Goal: Task Accomplishment & Management: Use online tool/utility

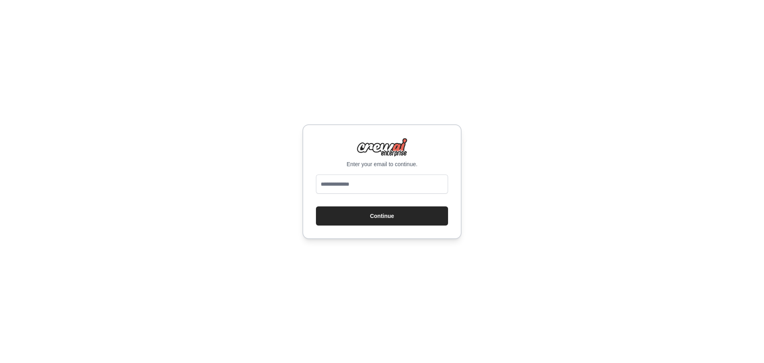
type input "**********"
click at [373, 217] on button "Continue" at bounding box center [382, 215] width 132 height 19
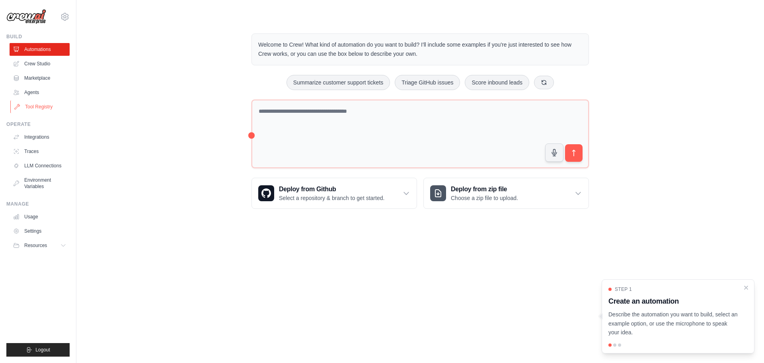
click at [40, 104] on link "Tool Registry" at bounding box center [40, 106] width 60 height 13
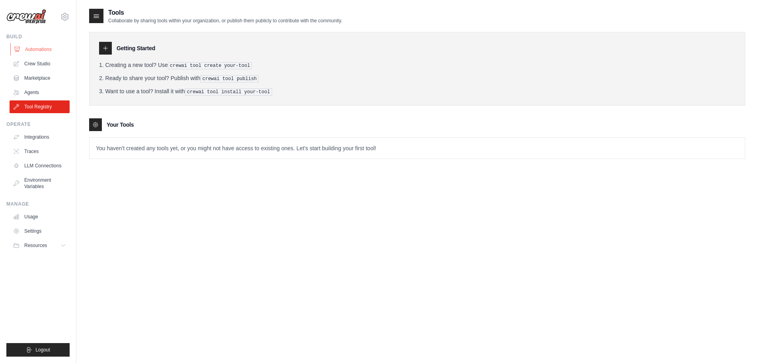
click at [27, 47] on link "Automations" at bounding box center [40, 49] width 60 height 13
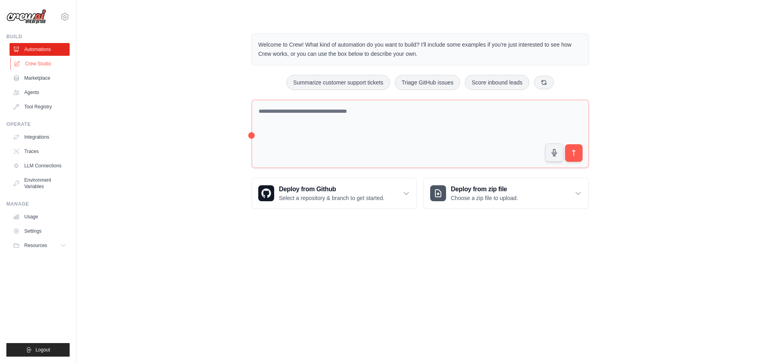
click at [49, 63] on link "Crew Studio" at bounding box center [40, 63] width 60 height 13
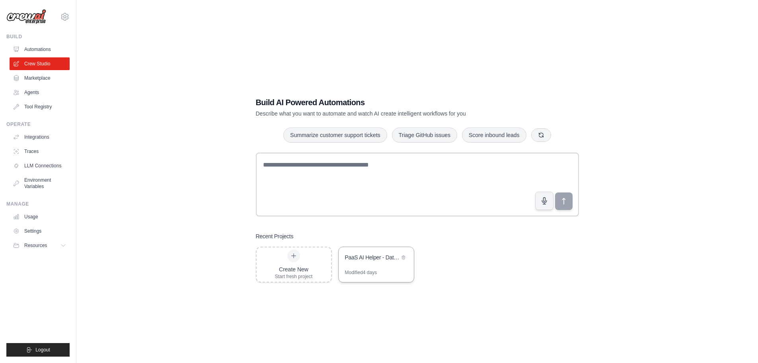
click at [376, 270] on div "Modified 4 days" at bounding box center [361, 272] width 32 height 6
click at [269, 238] on h3 "Recent Projects" at bounding box center [275, 236] width 38 height 8
click at [275, 259] on div "Create New Start fresh project" at bounding box center [294, 264] width 38 height 30
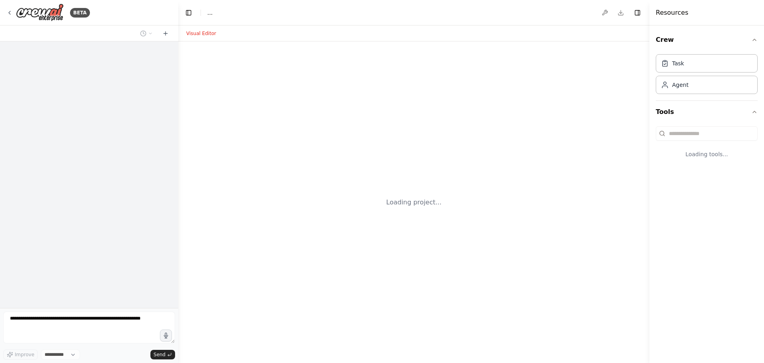
select select "****"
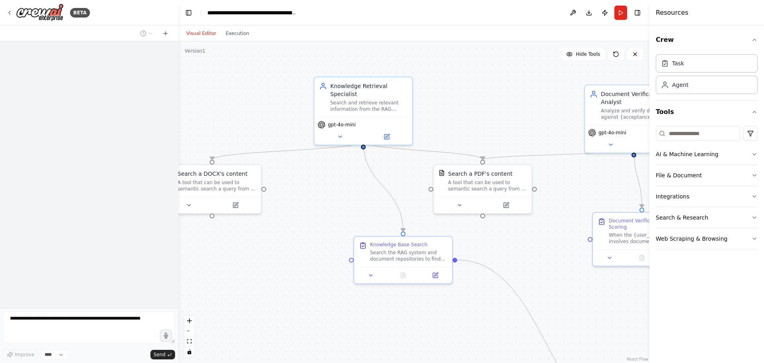
drag, startPoint x: 390, startPoint y: 204, endPoint x: 337, endPoint y: 195, distance: 53.3
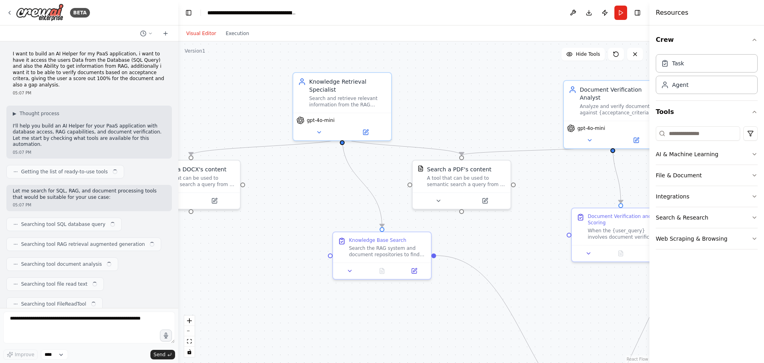
scroll to position [1861, 0]
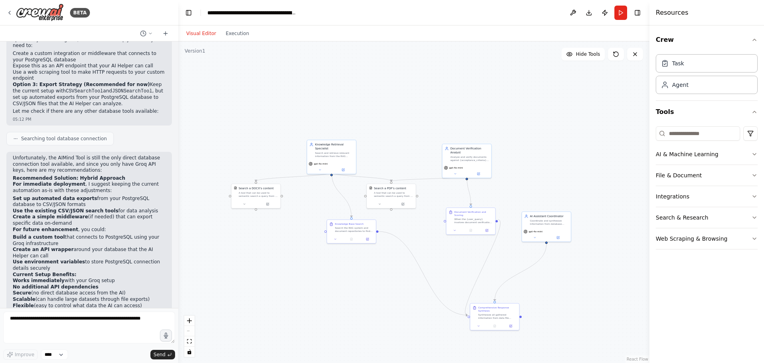
drag, startPoint x: 267, startPoint y: 89, endPoint x: 254, endPoint y: 91, distance: 13.0
click at [254, 91] on div ".deletable-edge-delete-btn { width: 20px; height: 20px; border: 0px solid #ffff…" at bounding box center [413, 201] width 471 height 321
click at [11, 12] on icon at bounding box center [9, 13] width 6 height 6
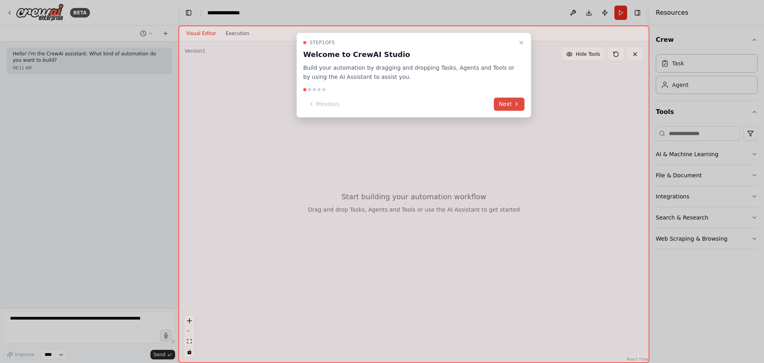
click at [512, 109] on button "Next" at bounding box center [509, 104] width 31 height 13
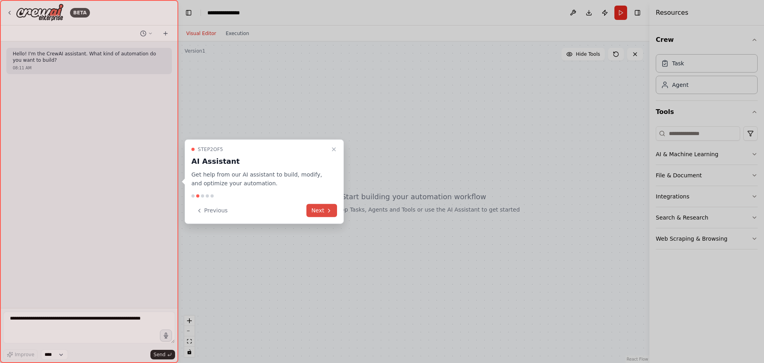
click at [322, 215] on button "Next" at bounding box center [321, 210] width 31 height 13
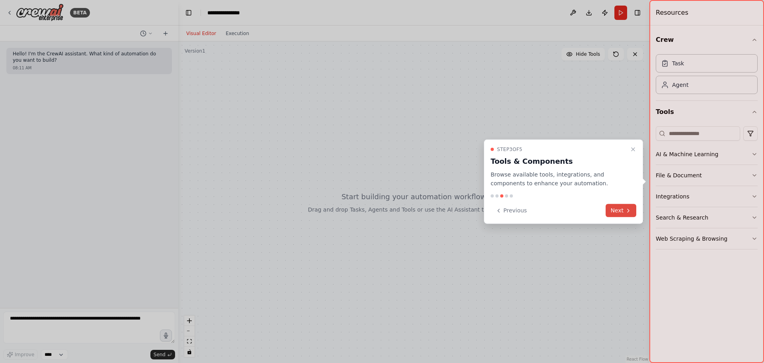
click at [608, 208] on button "Next" at bounding box center [621, 210] width 31 height 13
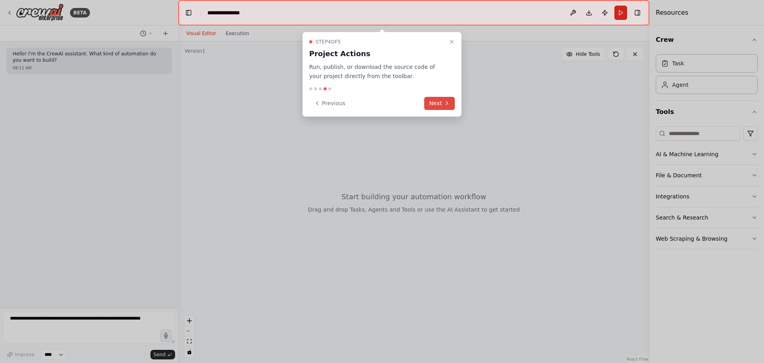
click at [433, 101] on button "Next" at bounding box center [439, 103] width 31 height 13
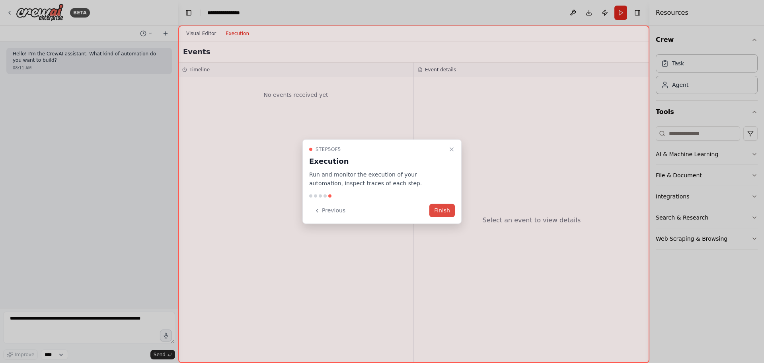
click at [446, 211] on button "Finish" at bounding box center [441, 210] width 25 height 13
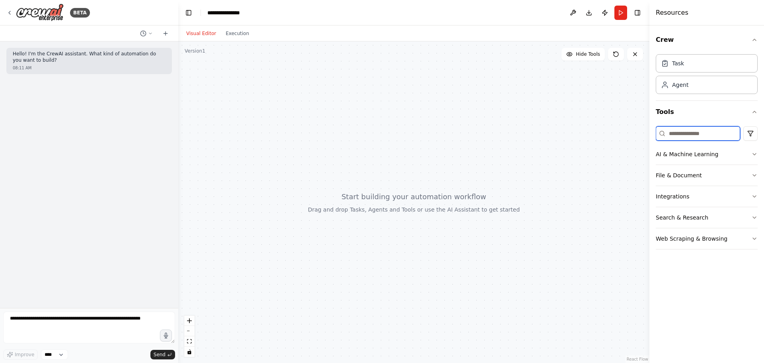
click at [673, 138] on input at bounding box center [698, 133] width 84 height 14
click at [687, 155] on button "AI & Machine Learning" at bounding box center [707, 154] width 102 height 21
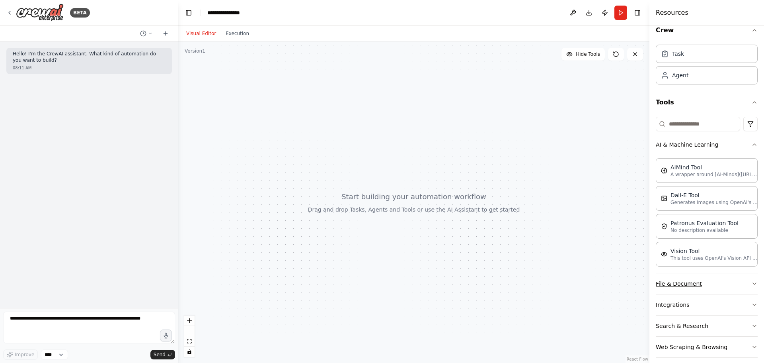
scroll to position [17, 0]
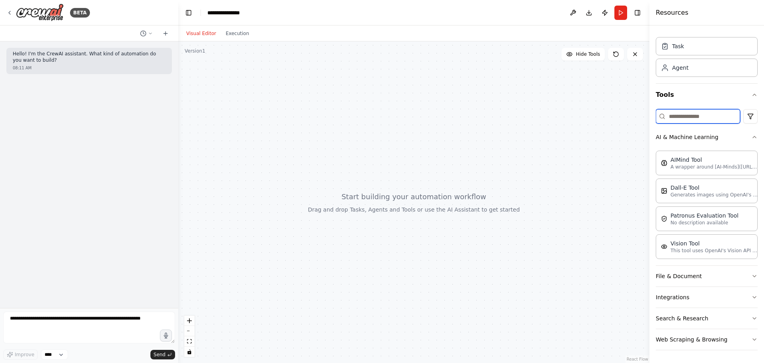
click at [676, 115] on input at bounding box center [698, 116] width 84 height 14
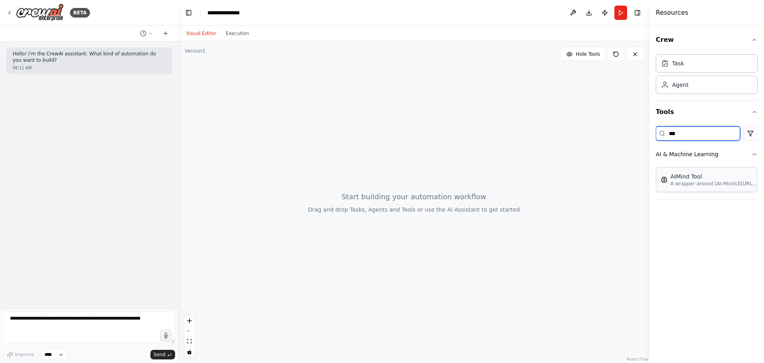
type input "***"
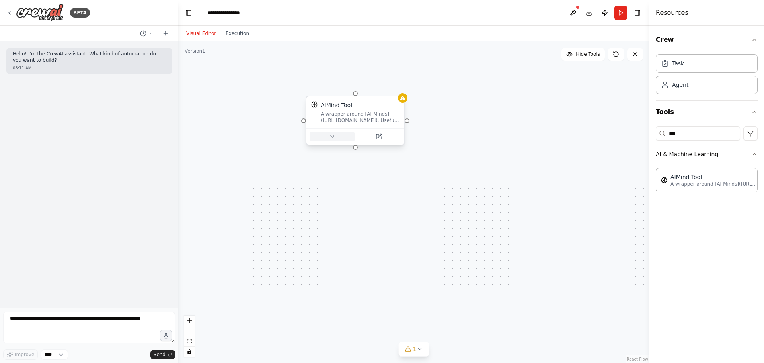
click at [331, 133] on icon at bounding box center [332, 136] width 6 height 6
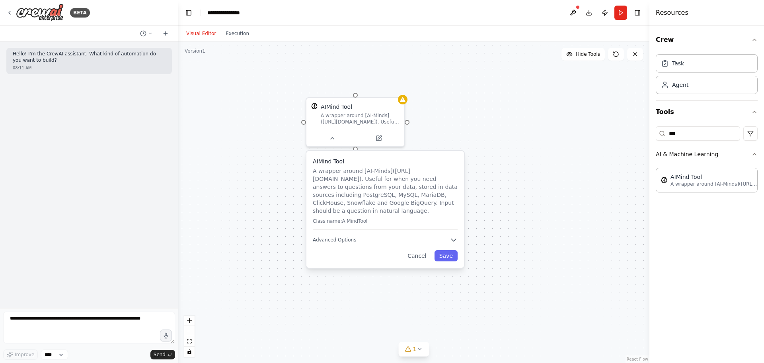
click at [435, 112] on div "AIMind Tool A wrapper around [AI-Minds]([URL][DOMAIN_NAME]). Useful for when yo…" at bounding box center [413, 201] width 471 height 321
click at [350, 125] on div "AIMind Tool A wrapper around [AI-Minds]([URL][DOMAIN_NAME]). Useful for when yo…" at bounding box center [355, 112] width 98 height 32
click at [419, 191] on p "A wrapper around [AI-Minds]([URL][DOMAIN_NAME]). Useful for when you need answe…" at bounding box center [385, 191] width 145 height 48
